Goal: Task Accomplishment & Management: Manage account settings

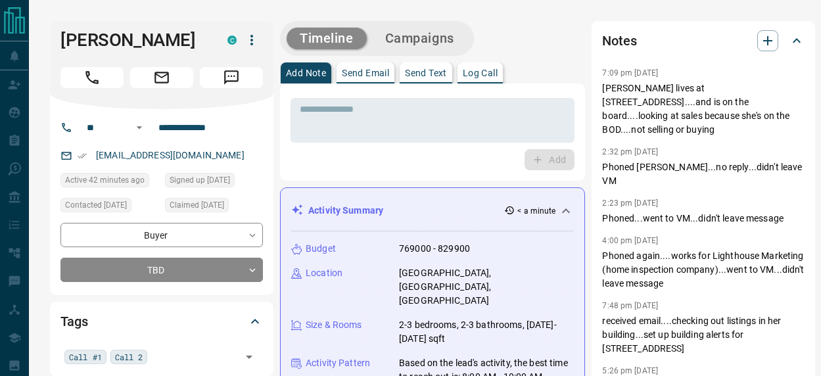
click at [562, 208] on icon at bounding box center [566, 210] width 8 height 5
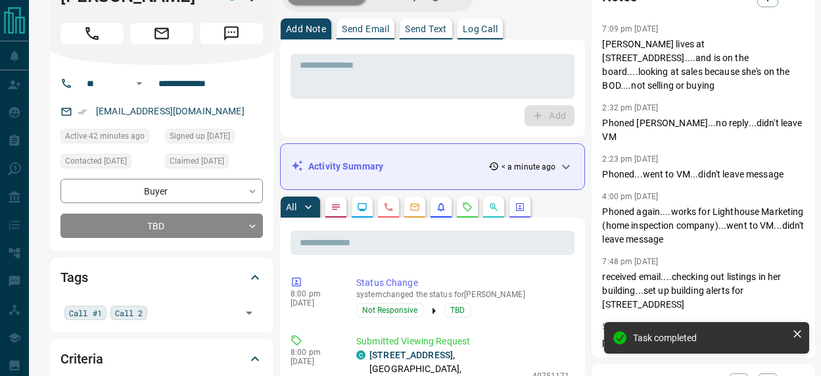
scroll to position [43, 0]
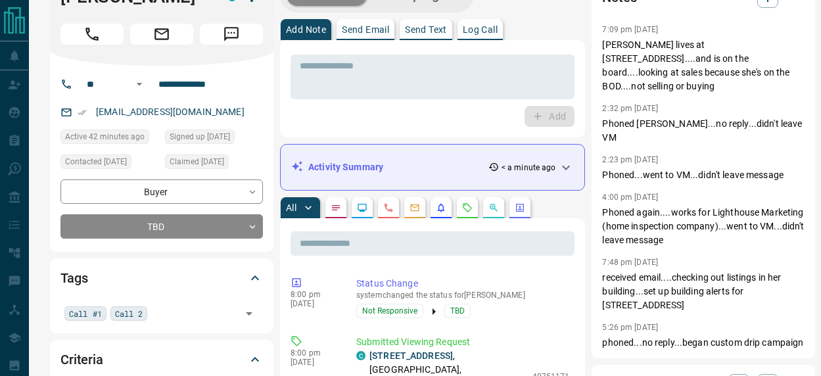
click at [95, 109] on p "[EMAIL_ADDRESS][DOMAIN_NAME]" at bounding box center [170, 112] width 157 height 22
drag, startPoint x: 95, startPoint y: 109, endPoint x: 206, endPoint y: 106, distance: 111.2
click at [206, 108] on p "[EMAIL_ADDRESS][DOMAIN_NAME]" at bounding box center [170, 112] width 157 height 22
copy link "[EMAIL_ADDRESS][DOMAIN_NAME]"
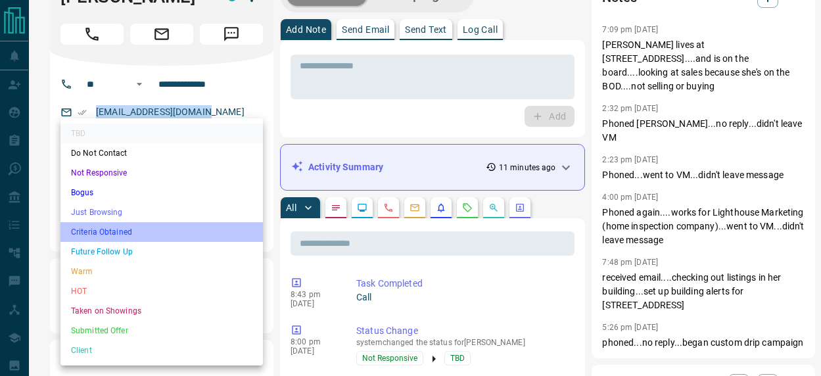
click at [97, 228] on li "Criteria Obtained" at bounding box center [161, 232] width 203 height 20
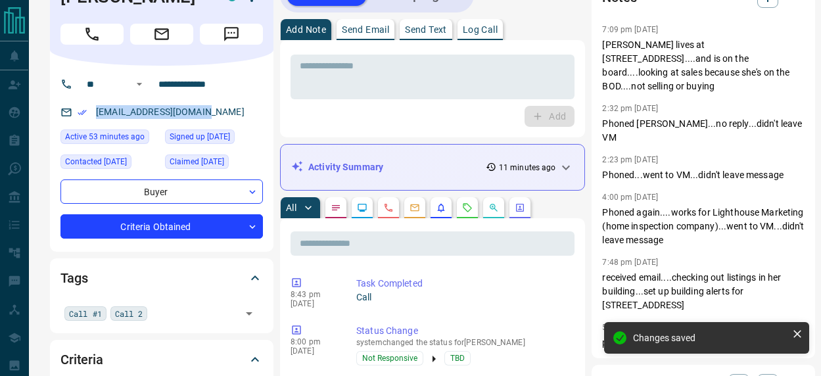
type input "*"
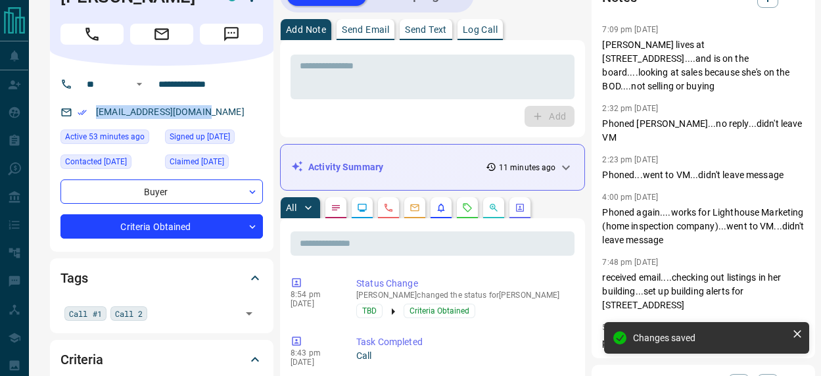
click at [255, 103] on div "[EMAIL_ADDRESS][DOMAIN_NAME]" at bounding box center [161, 112] width 203 height 22
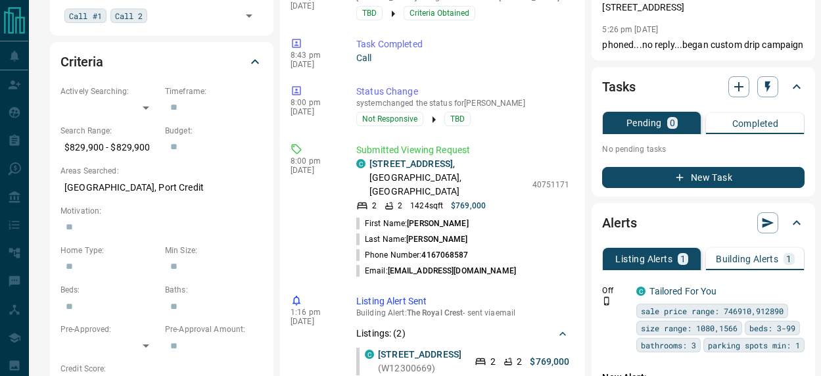
scroll to position [345, 0]
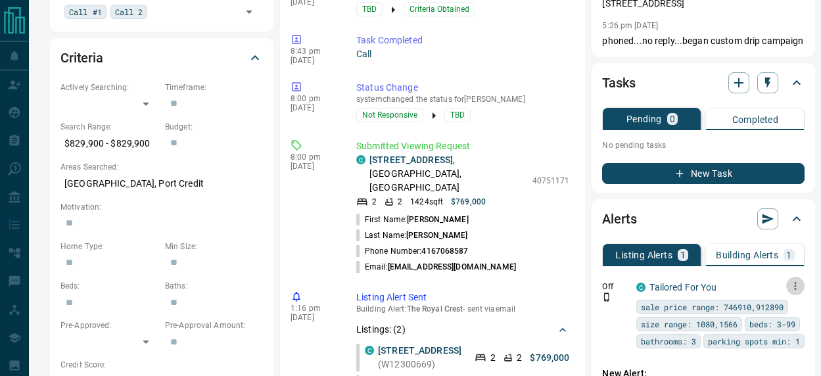
click at [790, 280] on icon "button" at bounding box center [796, 286] width 12 height 12
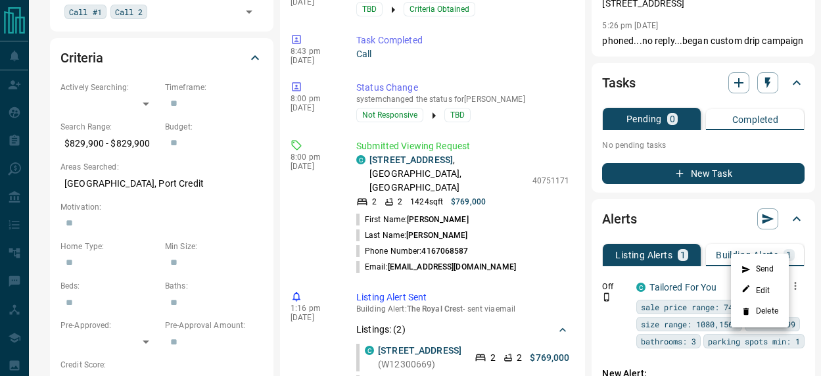
click at [765, 314] on li "Delete" at bounding box center [760, 311] width 58 height 21
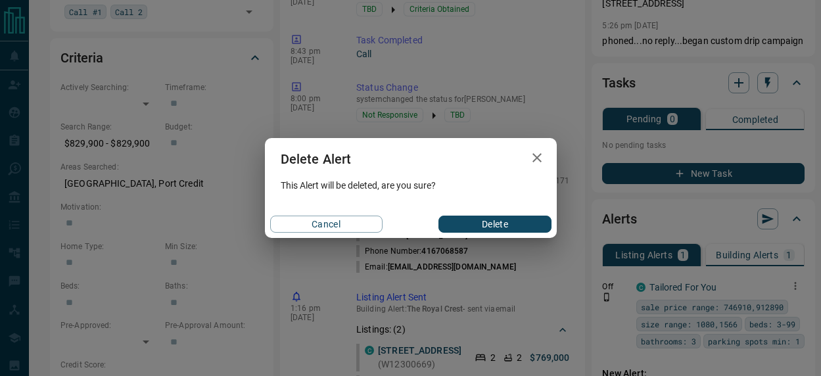
click at [494, 224] on button "Delete" at bounding box center [495, 224] width 112 height 17
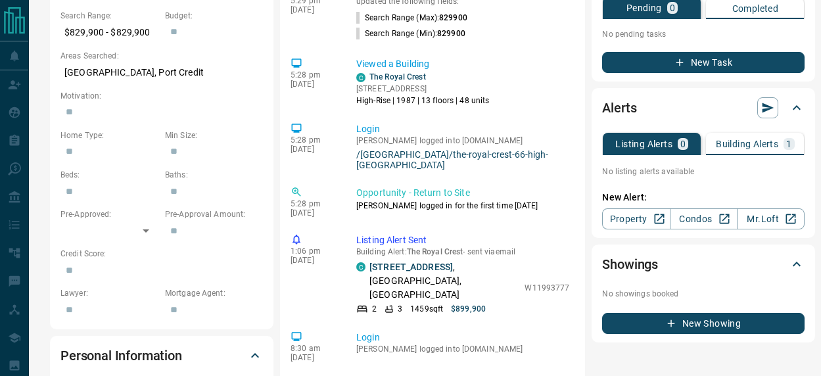
scroll to position [453, 0]
